Goal: Information Seeking & Learning: Compare options

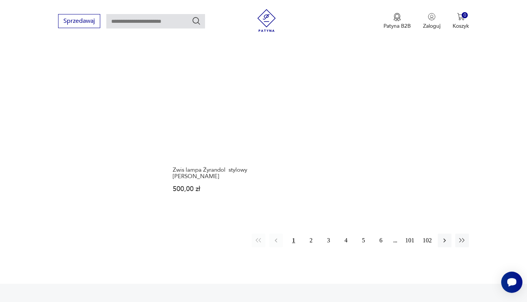
scroll to position [1163, 0]
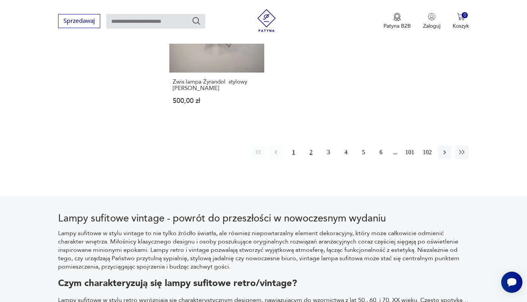
click at [312, 150] on button "2" at bounding box center [311, 152] width 14 height 14
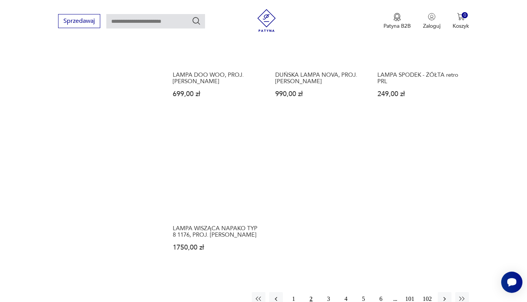
scroll to position [1126, 0]
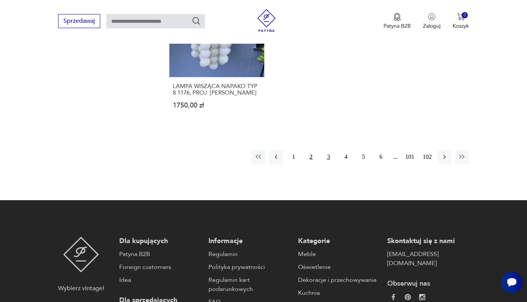
click at [327, 161] on button "3" at bounding box center [329, 157] width 14 height 14
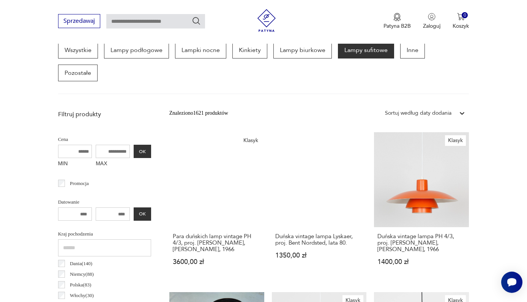
scroll to position [211, 0]
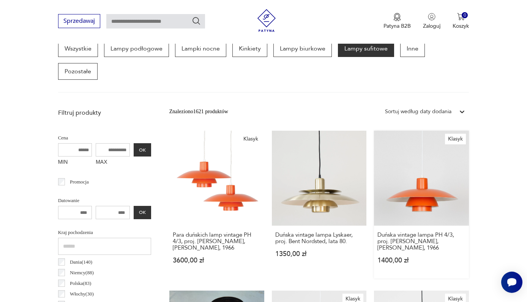
click at [452, 158] on link "Klasyk Duńska vintage lampa PH 4/3, proj. [PERSON_NAME], [PERSON_NAME], 1966 14…" at bounding box center [421, 205] width 95 height 148
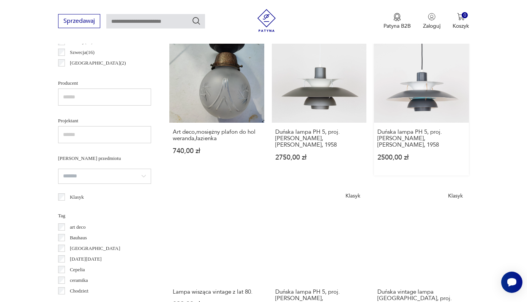
scroll to position [549, 0]
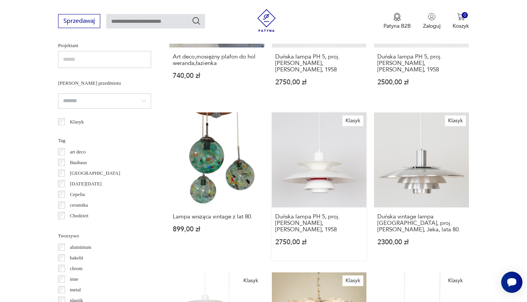
click at [298, 161] on link "Klasyk Duńska lampa PH 5, proj. [PERSON_NAME], [PERSON_NAME], 1958 2750,00 zł" at bounding box center [319, 186] width 95 height 148
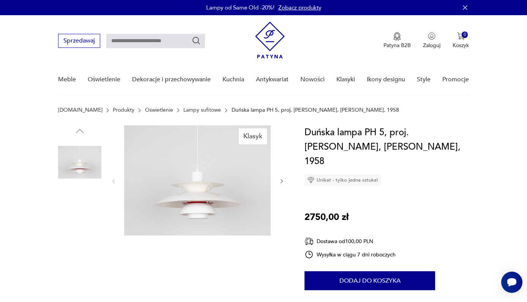
click at [189, 192] on img at bounding box center [197, 180] width 147 height 110
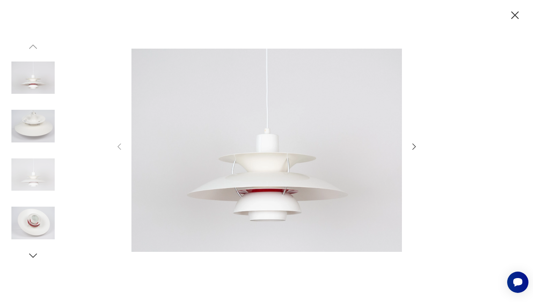
click at [17, 222] on img at bounding box center [32, 222] width 43 height 43
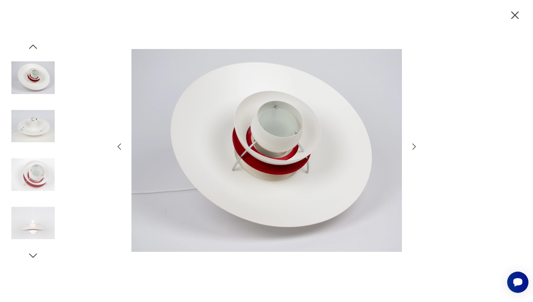
click at [35, 224] on img at bounding box center [32, 222] width 43 height 43
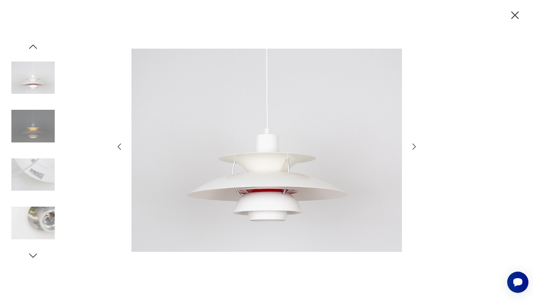
click at [33, 42] on icon "button" at bounding box center [32, 46] width 11 height 11
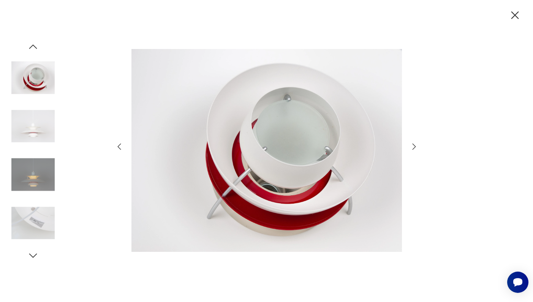
click at [32, 48] on icon "button" at bounding box center [32, 46] width 11 height 11
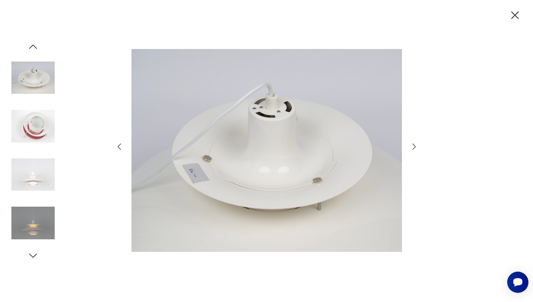
click at [32, 48] on icon "button" at bounding box center [32, 46] width 11 height 11
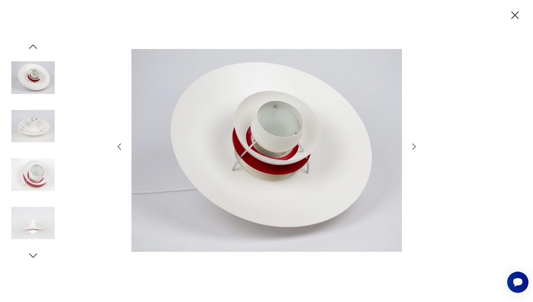
click at [32, 49] on icon "button" at bounding box center [32, 46] width 11 height 11
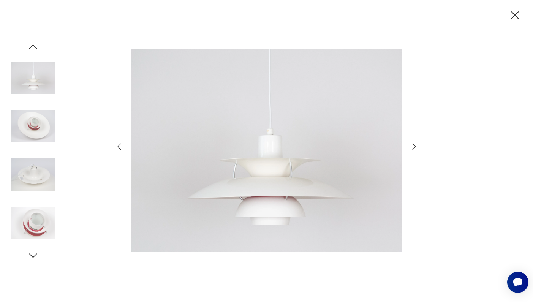
click at [33, 50] on icon "button" at bounding box center [32, 46] width 11 height 11
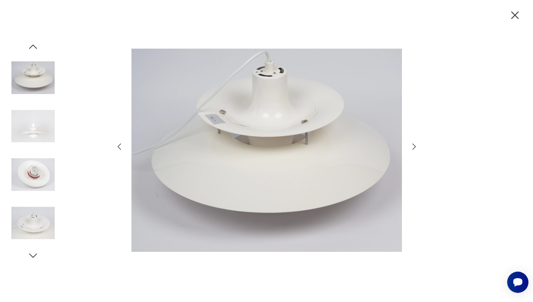
click at [33, 51] on icon "button" at bounding box center [32, 46] width 11 height 11
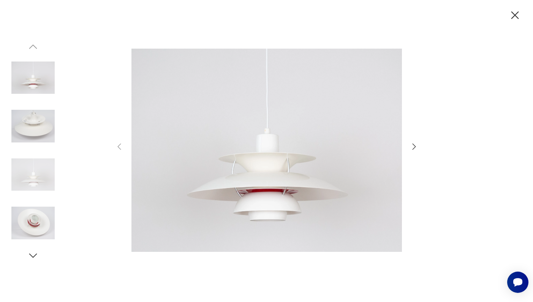
click at [515, 19] on icon "button" at bounding box center [514, 15] width 13 height 13
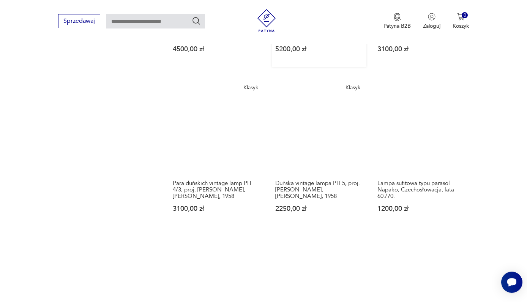
scroll to position [745, 0]
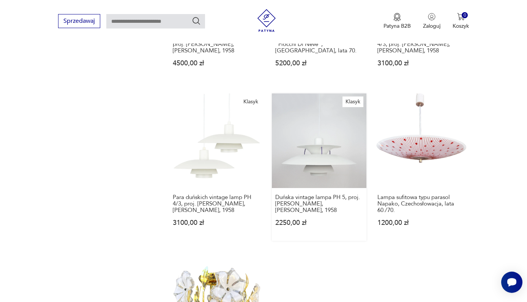
click at [310, 173] on link "Klasyk Duńska vintage lampa PH 5, proj. [PERSON_NAME], [PERSON_NAME], 1958 2250…" at bounding box center [319, 167] width 95 height 148
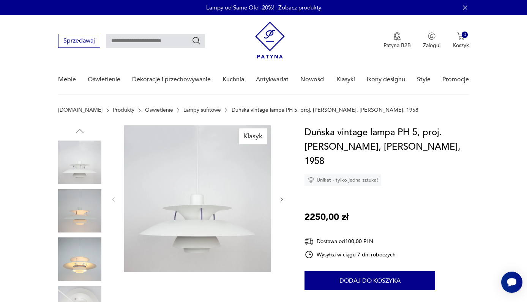
click at [73, 213] on img at bounding box center [79, 210] width 43 height 43
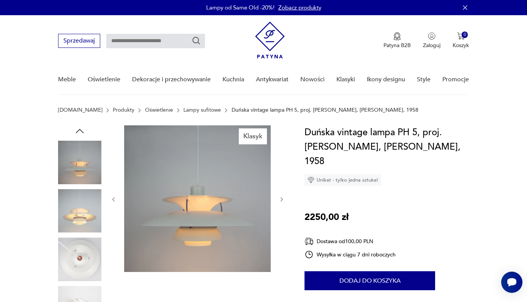
click at [78, 215] on img at bounding box center [79, 210] width 43 height 43
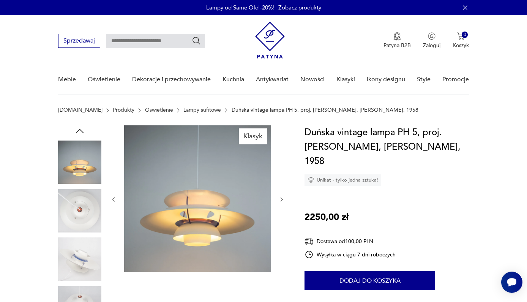
click at [84, 220] on img at bounding box center [79, 210] width 43 height 43
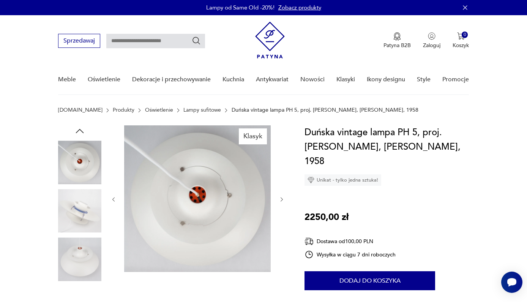
click at [80, 218] on img at bounding box center [79, 210] width 43 height 43
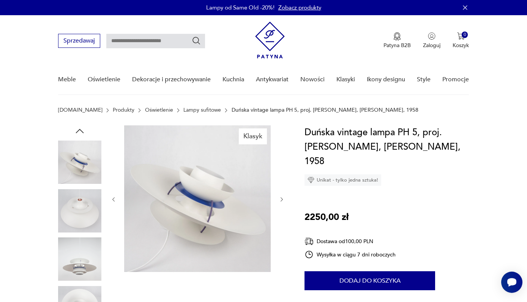
click at [82, 218] on img at bounding box center [79, 210] width 43 height 43
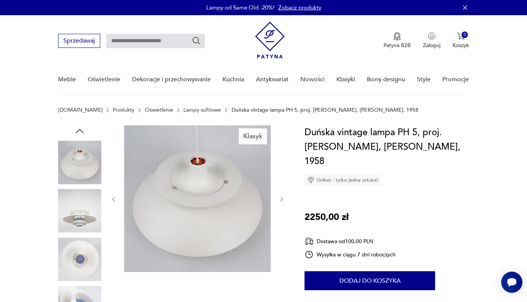
click at [80, 235] on div at bounding box center [79, 235] width 43 height 190
click at [84, 247] on img at bounding box center [79, 258] width 43 height 43
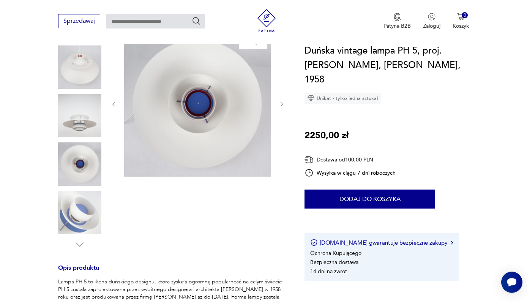
scroll to position [94, 0]
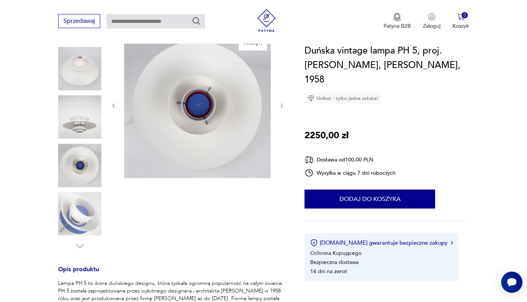
click at [81, 216] on img at bounding box center [79, 213] width 43 height 43
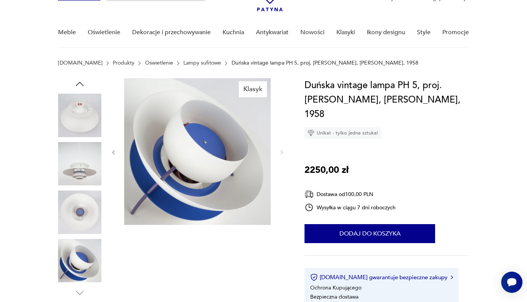
scroll to position [46, 0]
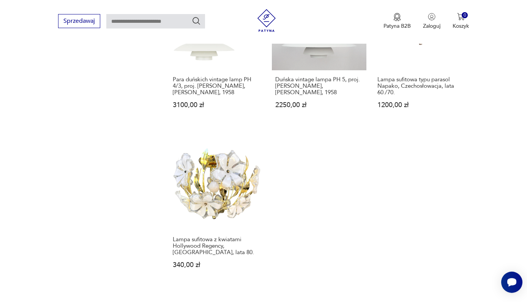
scroll to position [1034, 0]
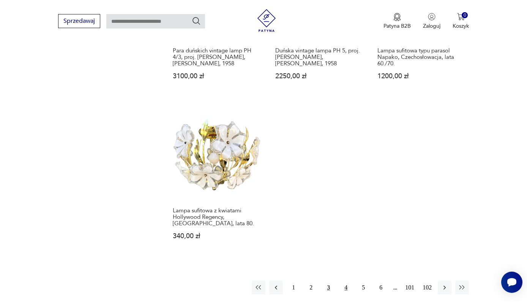
click at [346, 288] on button "4" at bounding box center [346, 288] width 14 height 14
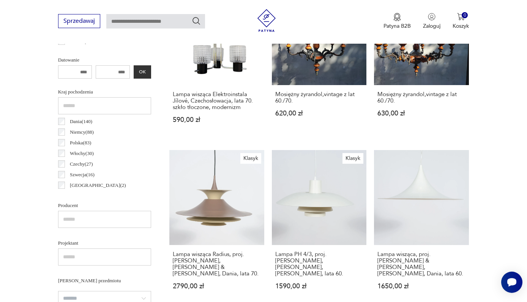
scroll to position [408, 0]
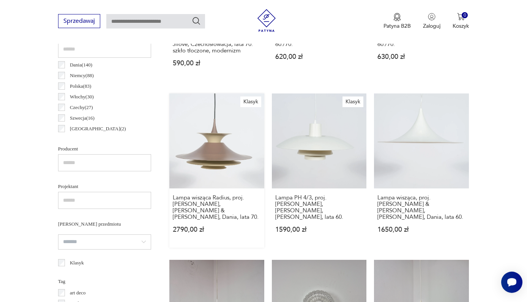
click at [191, 136] on link "Klasyk Lampa wisząca Radius, proj. [PERSON_NAME], [PERSON_NAME] & [PERSON_NAME]…" at bounding box center [216, 170] width 95 height 154
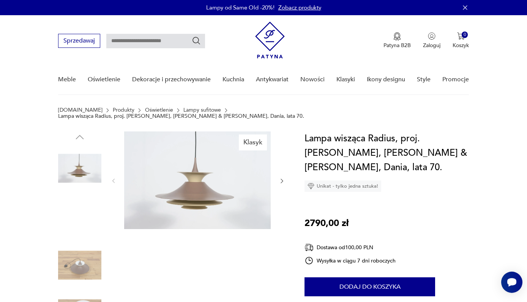
click at [227, 182] on img at bounding box center [197, 180] width 147 height 98
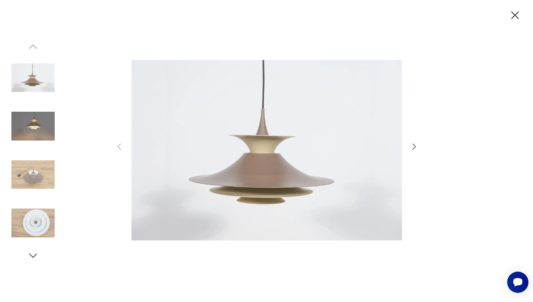
click at [515, 16] on icon "button" at bounding box center [515, 15] width 8 height 8
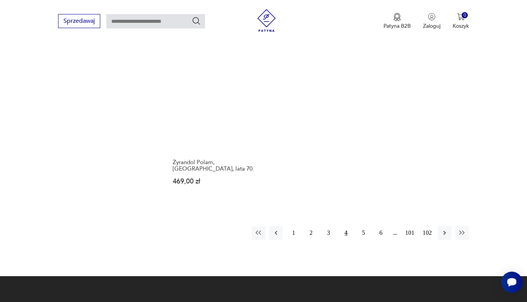
scroll to position [1035, 0]
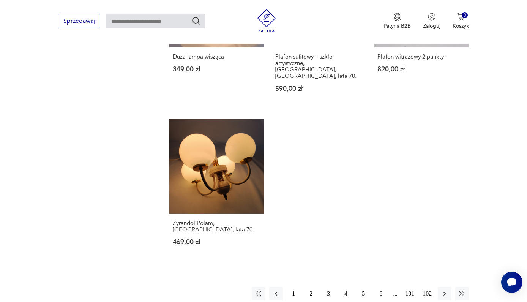
click at [361, 287] on button "5" at bounding box center [364, 294] width 14 height 14
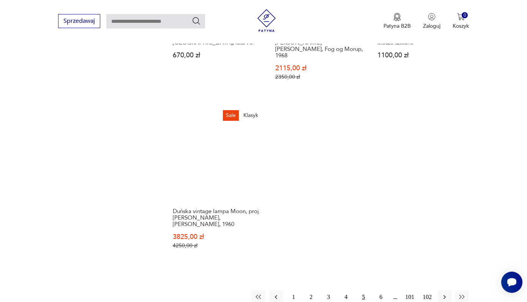
scroll to position [1164, 0]
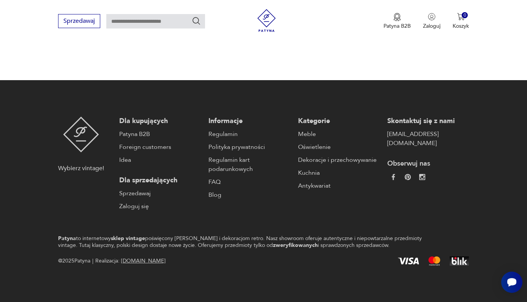
scroll to position [823, 0]
